Goal: Transaction & Acquisition: Purchase product/service

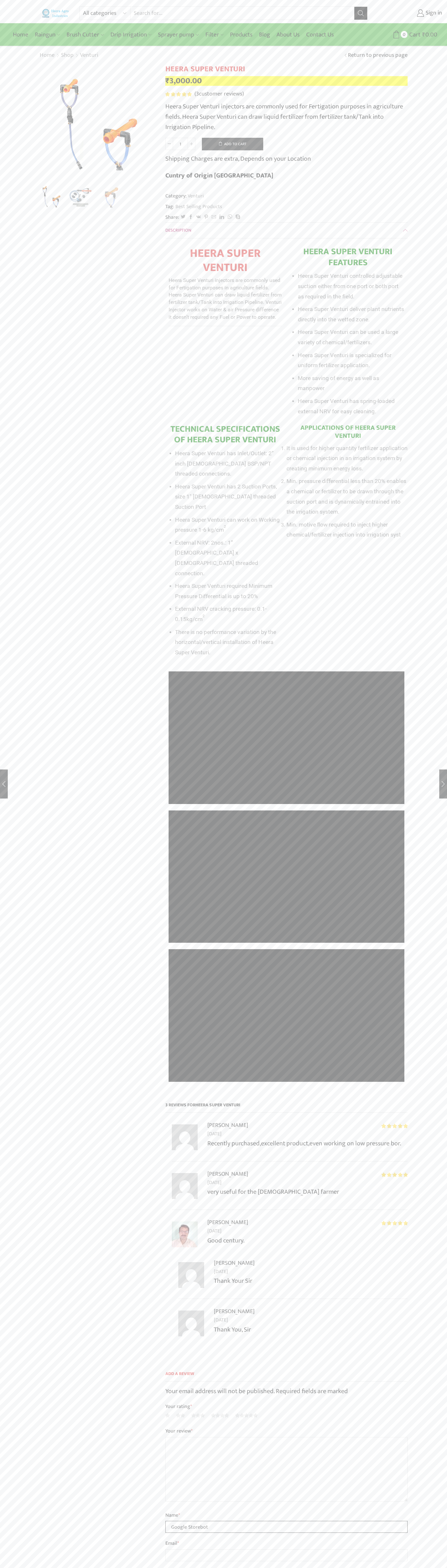
type input "Google Storebot"
click at [233, 144] on button "Add to cart" at bounding box center [232, 144] width 62 height 13
click at [403, 35] on span "Cart" at bounding box center [402, 35] width 13 height 9
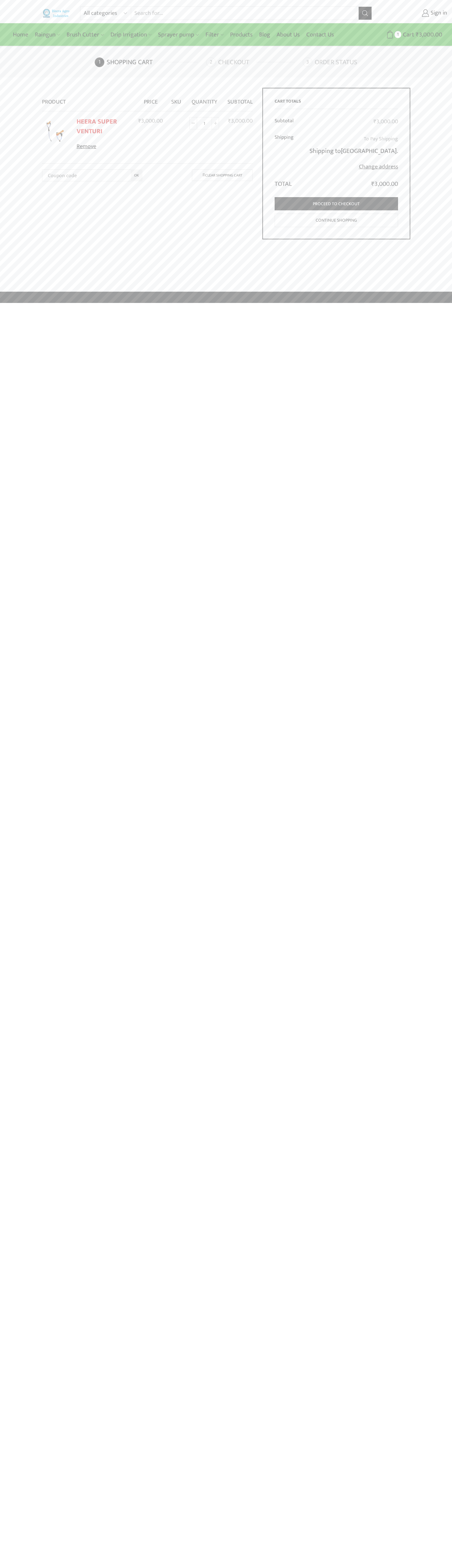
click at [104, 147] on link "Remove" at bounding box center [104, 147] width 54 height 9
